Goal: Find specific page/section: Find specific page/section

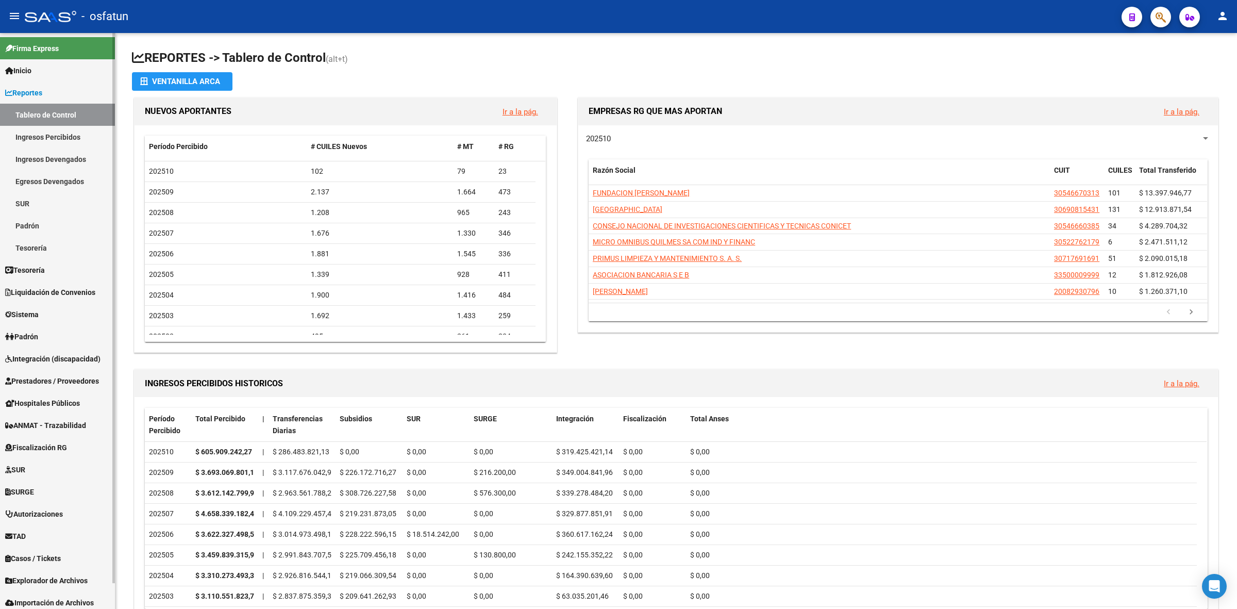
click at [36, 91] on span "Reportes" at bounding box center [23, 92] width 37 height 11
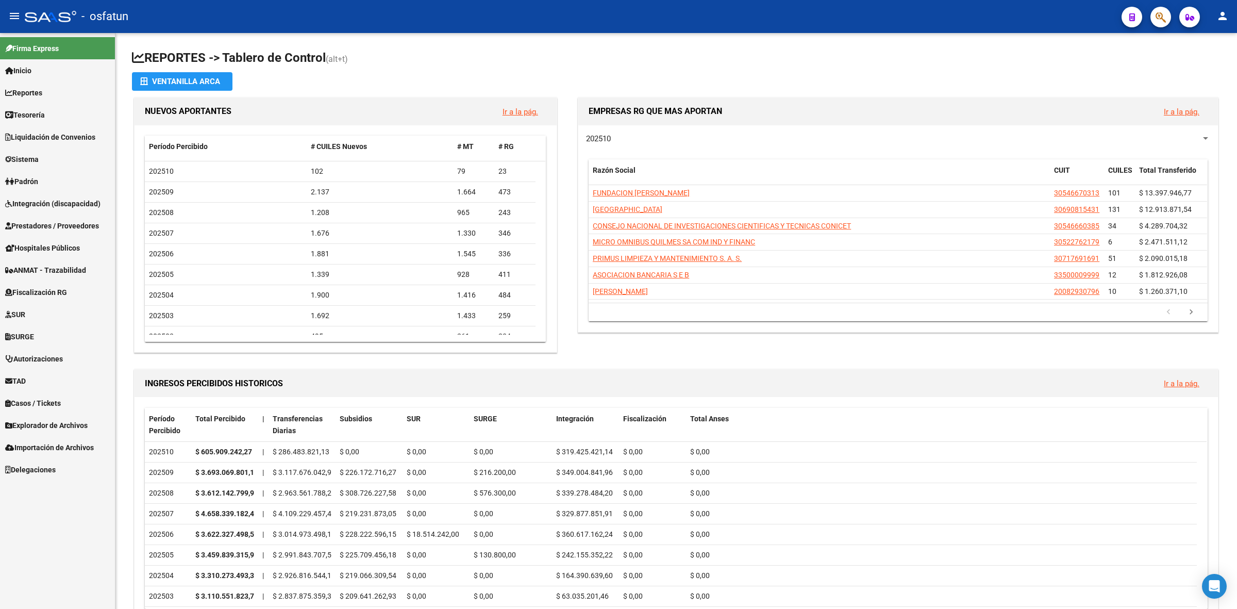
click at [24, 372] on link "TAD" at bounding box center [57, 381] width 115 height 22
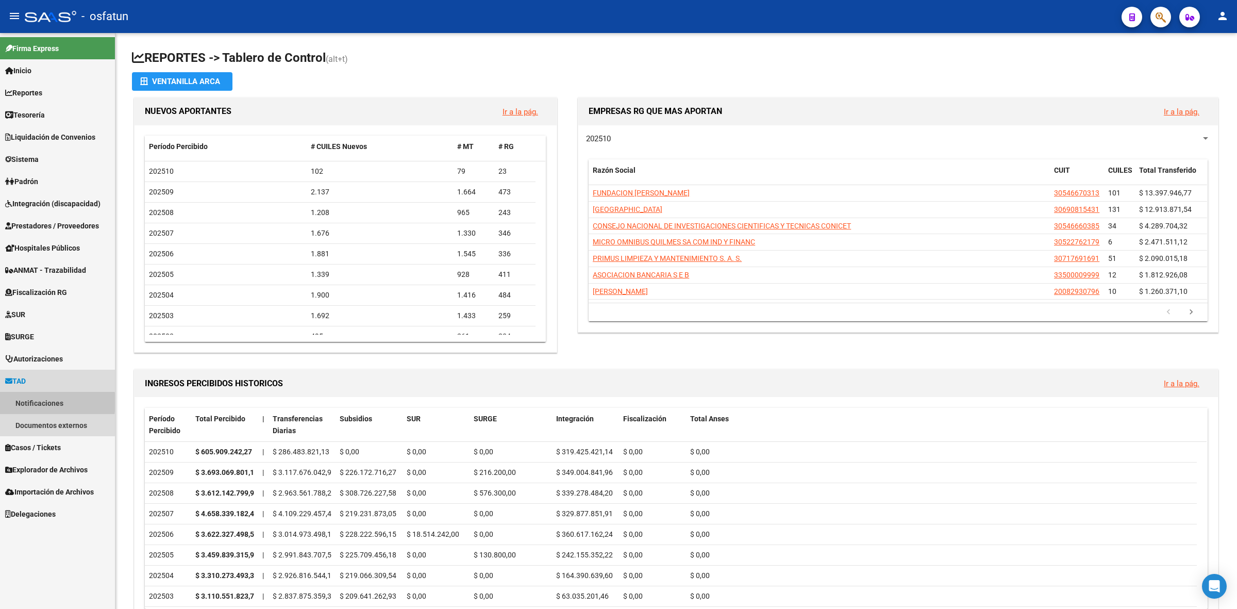
click at [34, 402] on link "Notificaciones" at bounding box center [57, 403] width 115 height 22
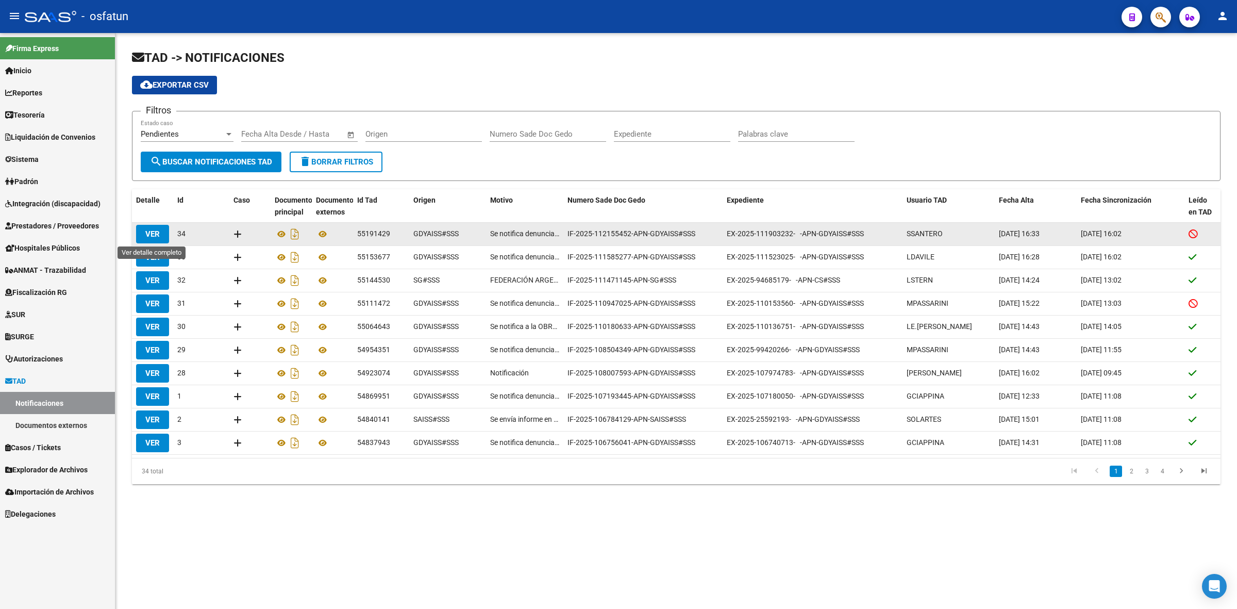
click at [160, 232] on button "VER" at bounding box center [152, 234] width 33 height 19
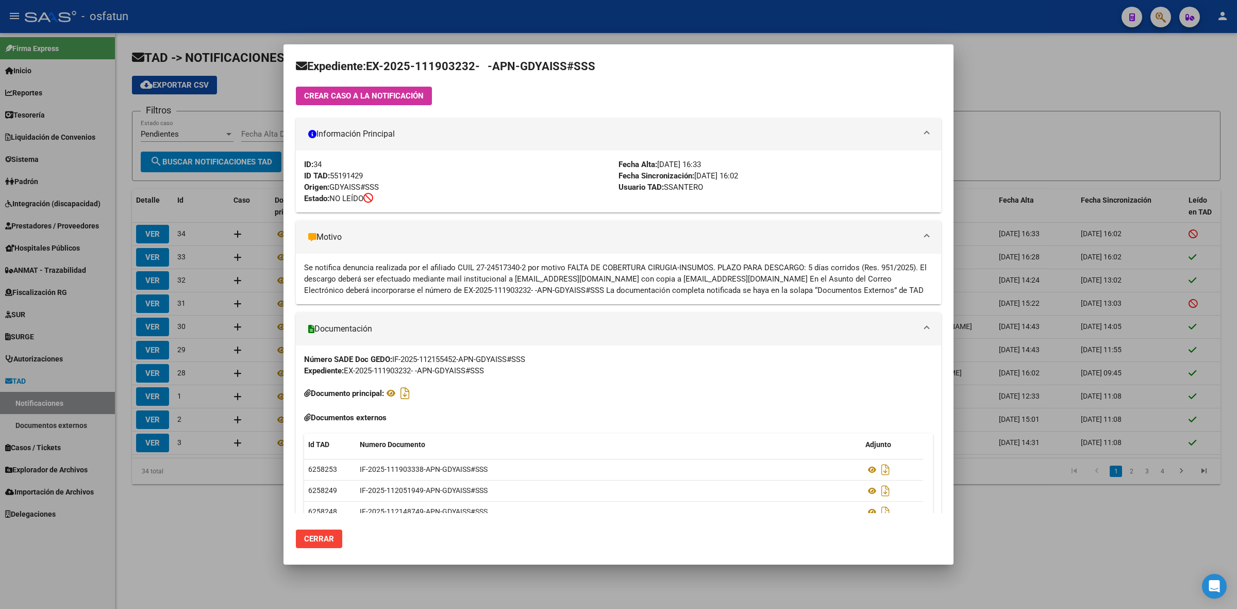
drag, startPoint x: 476, startPoint y: 267, endPoint x: 526, endPoint y: 266, distance: 50.0
click at [526, 266] on div "Se notifica denuncia realizada por el afiliado CUIL 27-24517340-2 por motivo FA…" at bounding box center [618, 279] width 629 height 34
copy div "27-24517340-2"
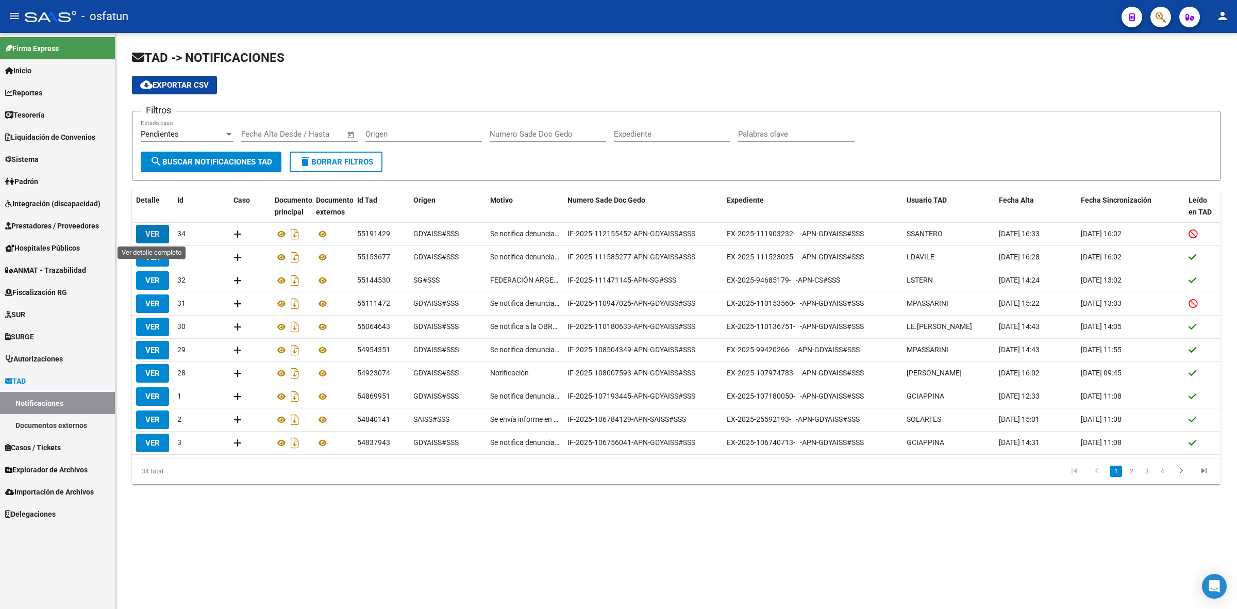
click at [828, 11] on button "button" at bounding box center [1161, 17] width 21 height 21
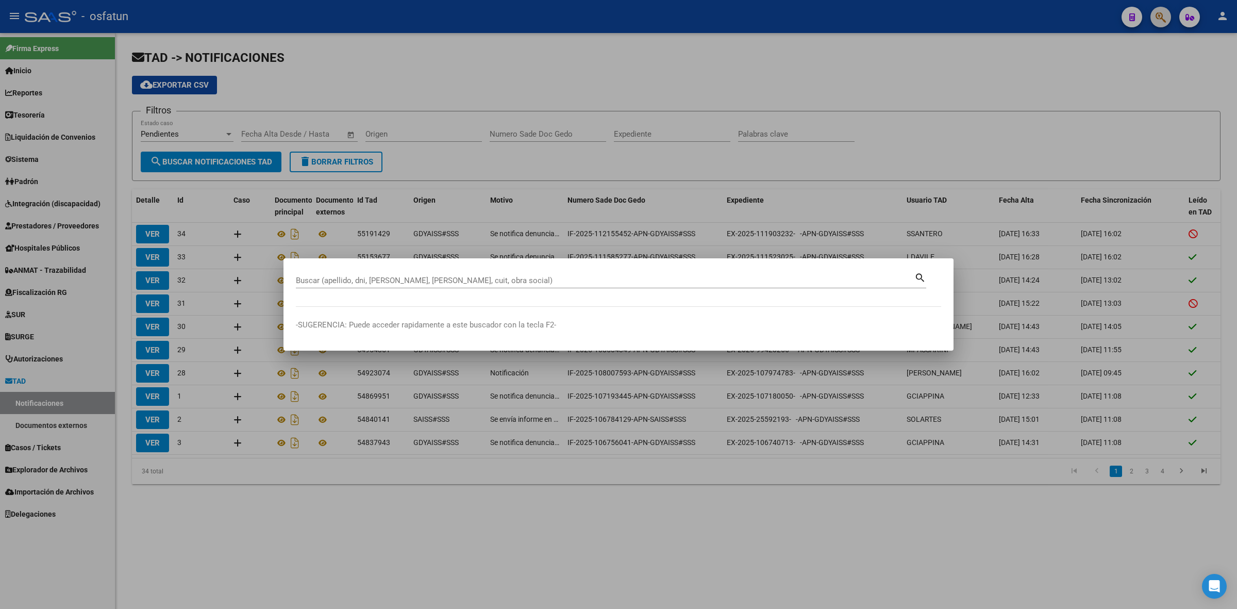
paste input "27-24517340-2"
type input "27245173402"
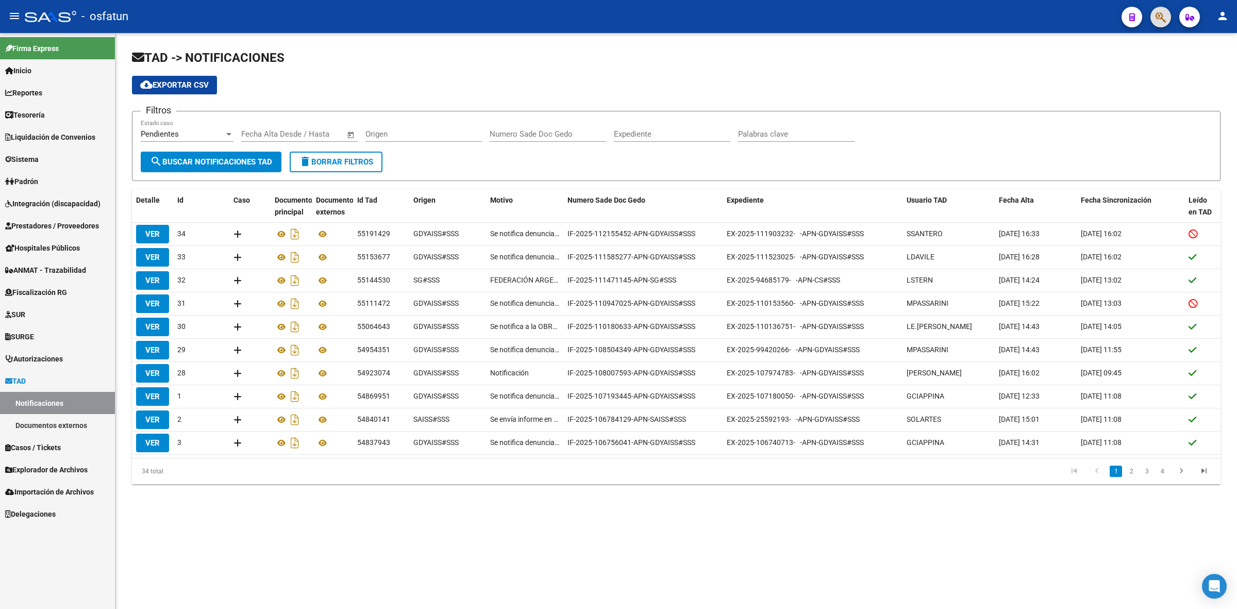
click at [60, 156] on link "Sistema" at bounding box center [57, 159] width 115 height 22
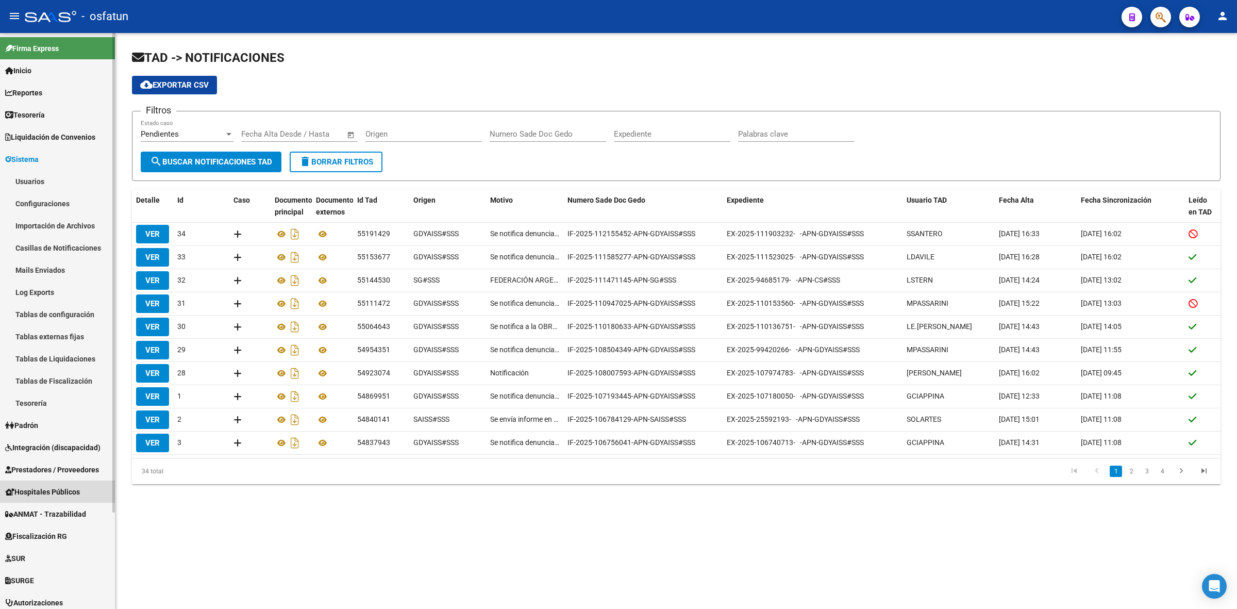
click at [80, 491] on span "Hospitales Públicos" at bounding box center [42, 491] width 75 height 11
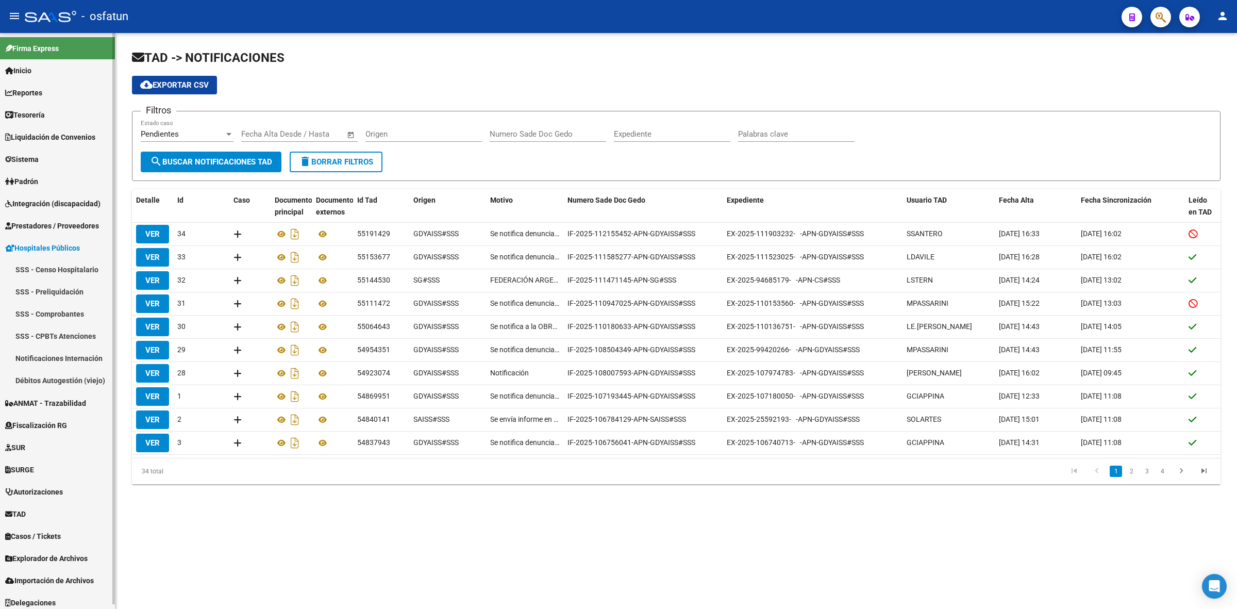
click at [73, 272] on link "SSS - Censo Hospitalario" at bounding box center [57, 270] width 115 height 22
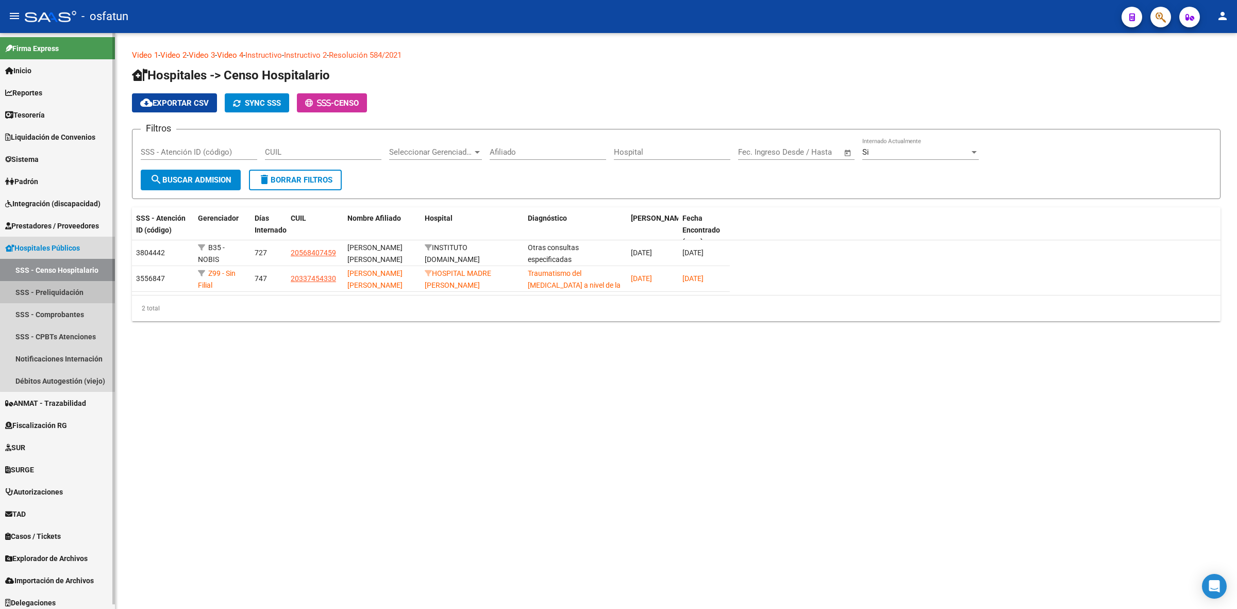
click at [70, 286] on link "SSS - Preliquidación" at bounding box center [57, 292] width 115 height 22
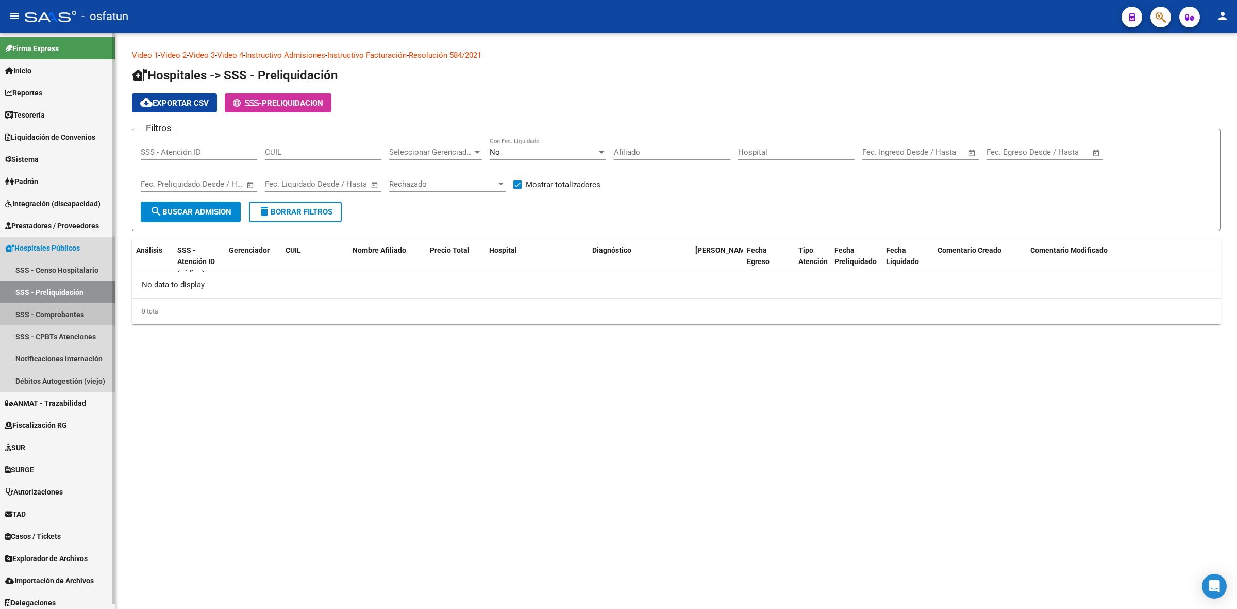
click at [67, 310] on link "SSS - Comprobantes" at bounding box center [57, 314] width 115 height 22
